Goal: Find specific page/section: Find specific page/section

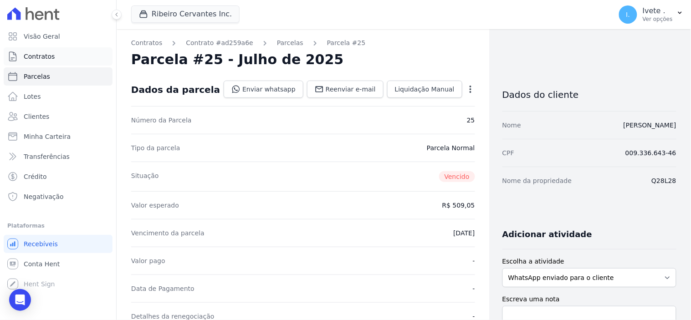
scroll to position [101, 0]
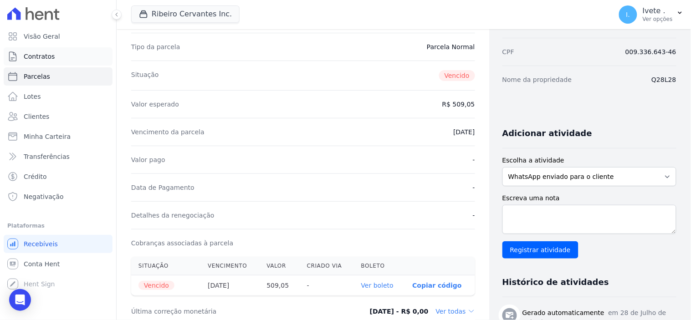
click at [44, 56] on span "Contratos" at bounding box center [39, 56] width 31 height 9
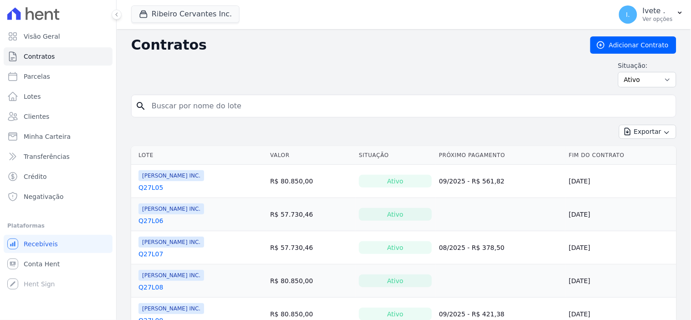
click at [193, 102] on input "search" at bounding box center [409, 106] width 526 height 18
type input "q32l22"
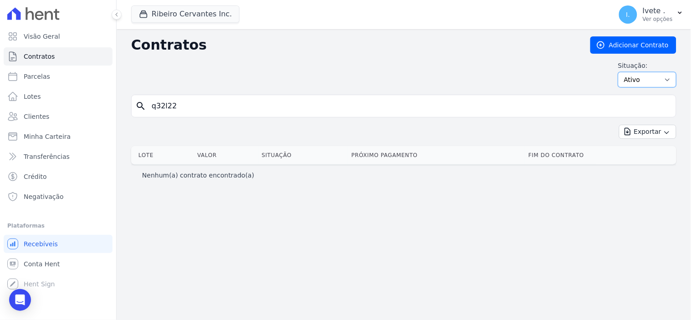
click at [666, 80] on select "Ativo Todos Pausado Distratado Rascunho Expirado Encerrado" at bounding box center [647, 79] width 58 height 15
click at [534, 69] on div "Situação: Ativo Todos Pausado Distratado Rascunho Expirado Encerrado" at bounding box center [403, 74] width 545 height 26
